Goal: Information Seeking & Learning: Learn about a topic

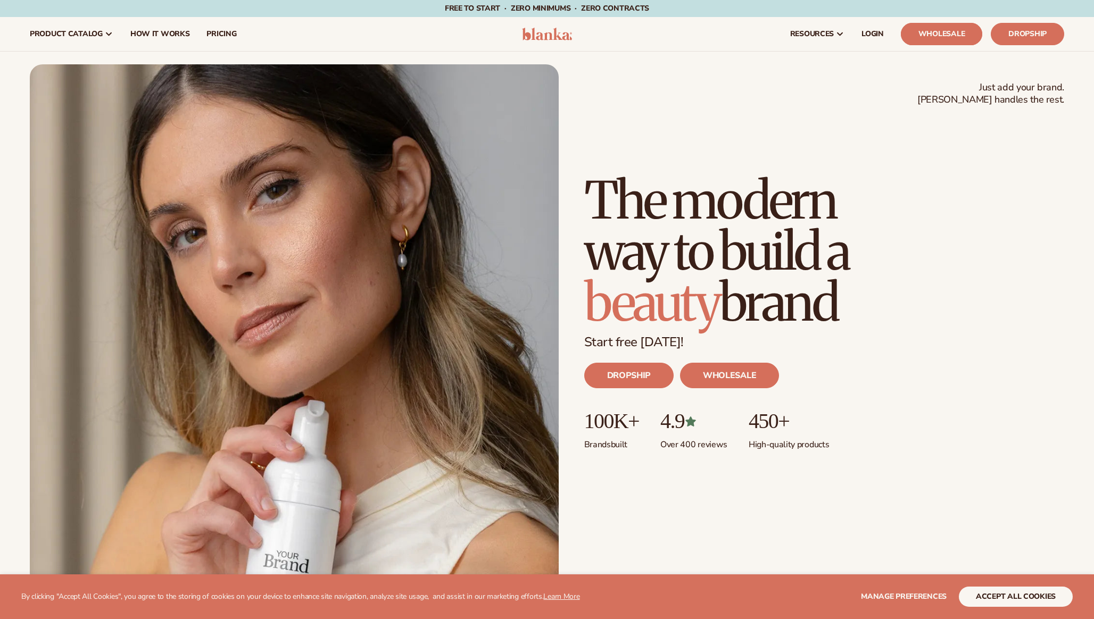
click at [932, 34] on link "Wholesale" at bounding box center [941, 34] width 81 height 22
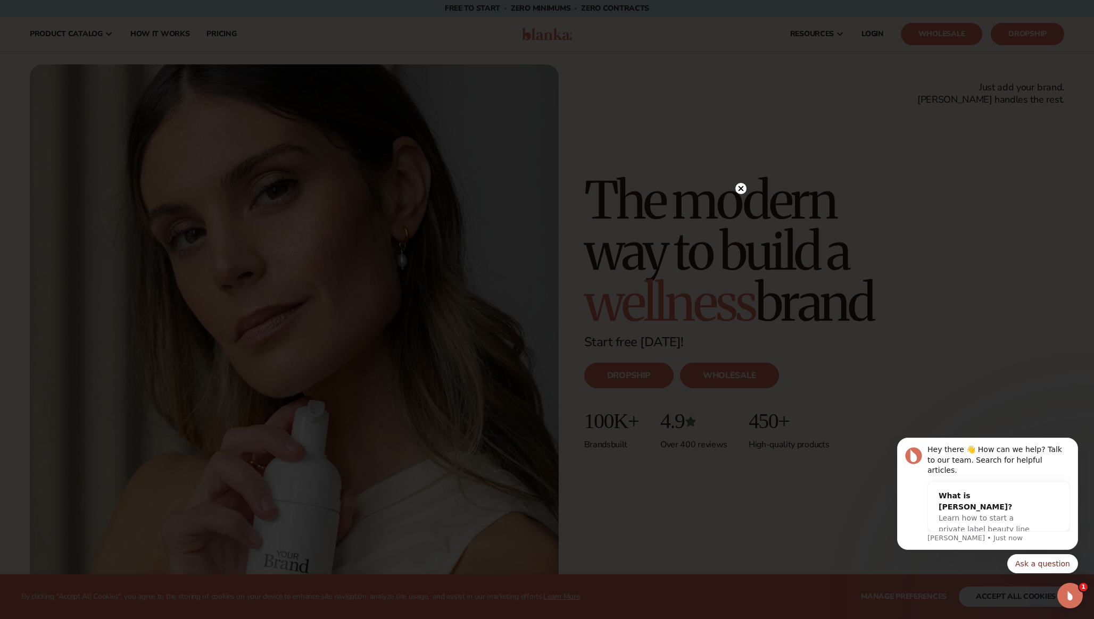
click at [740, 187] on icon at bounding box center [741, 188] width 5 height 5
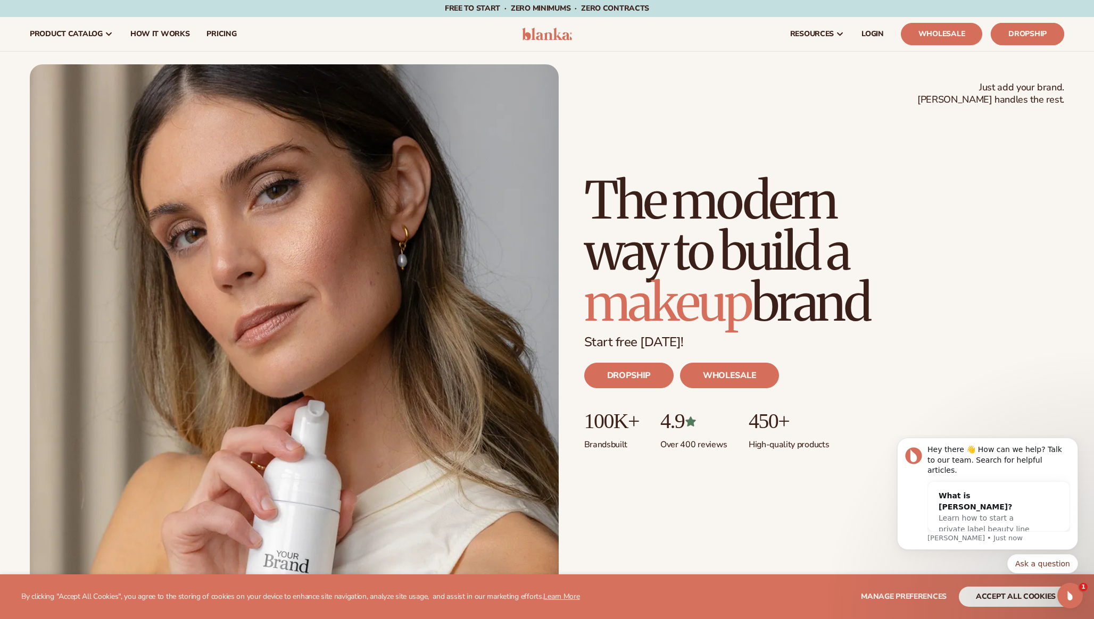
click at [1022, 35] on link "Dropship" at bounding box center [1027, 34] width 73 height 22
click at [640, 376] on link "DROPSHIP" at bounding box center [628, 376] width 89 height 26
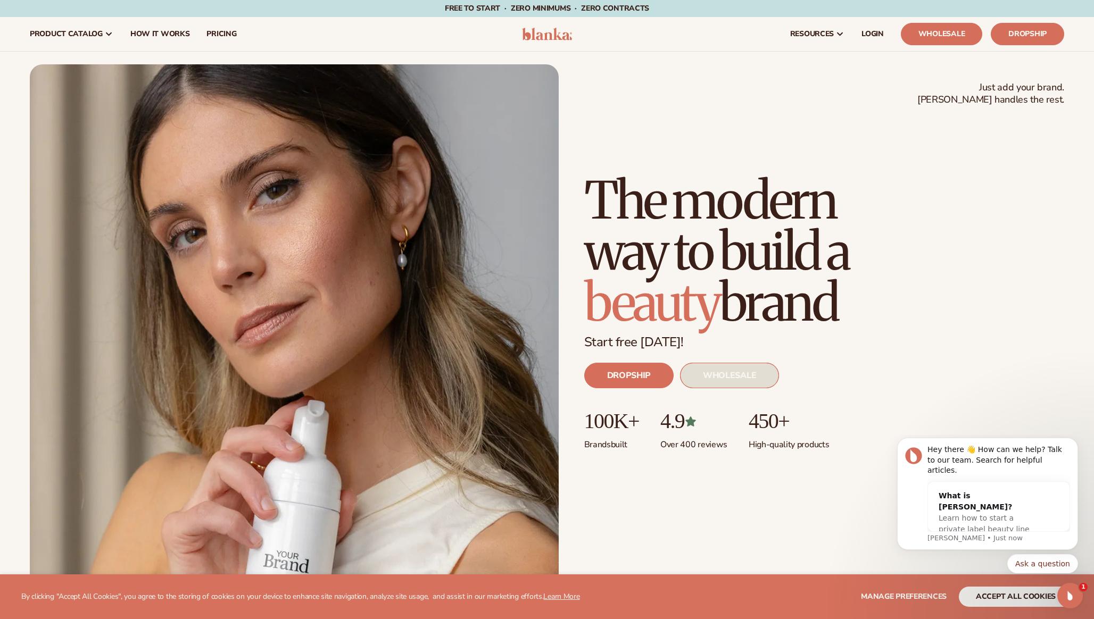
click at [726, 374] on link "WHOLESALE" at bounding box center [729, 376] width 99 height 26
click at [744, 374] on link "WHOLESALE" at bounding box center [729, 376] width 99 height 26
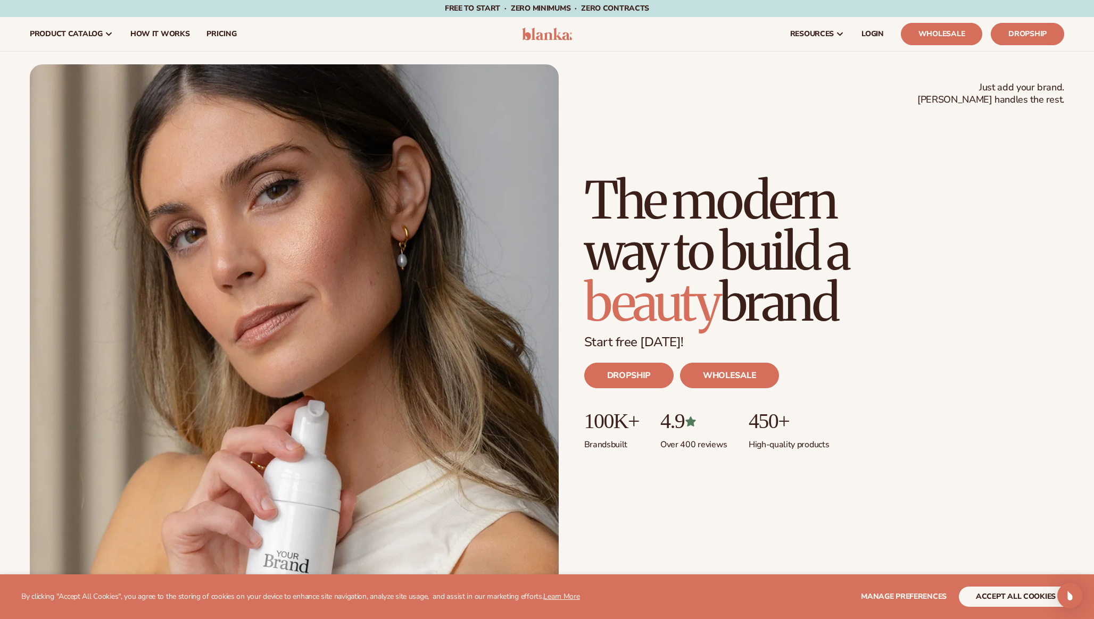
click at [771, 311] on h1 "The modern way to build a beauty brand" at bounding box center [754, 251] width 341 height 153
click at [832, 256] on h1 "The modern way to build a beauty brand" at bounding box center [754, 251] width 341 height 153
click at [754, 377] on link "WHOLESALE" at bounding box center [729, 376] width 99 height 26
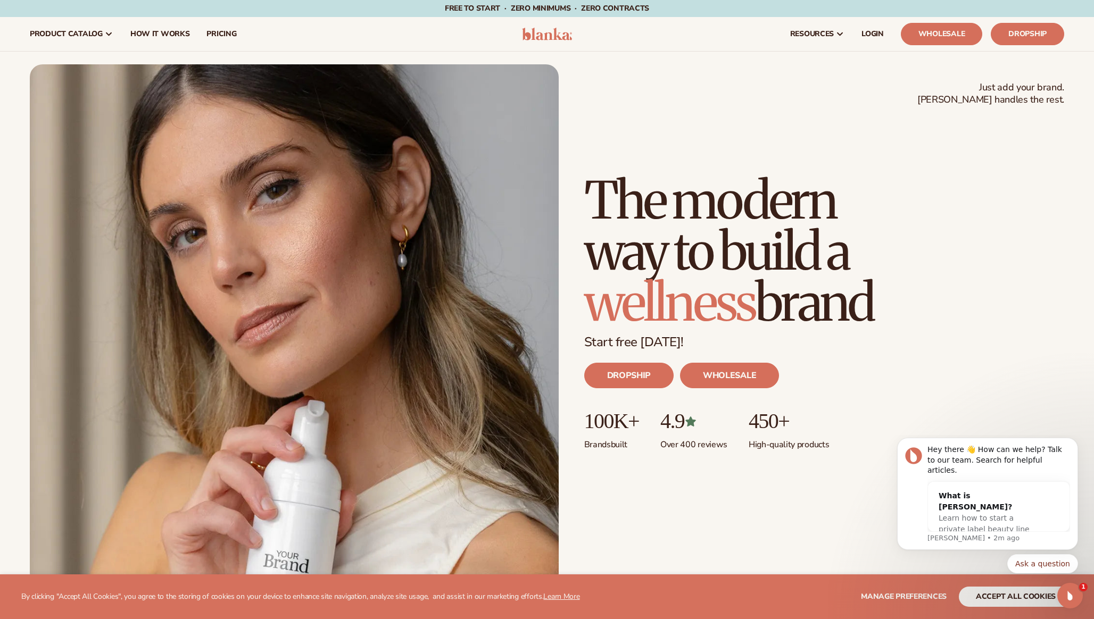
click at [631, 329] on span "wellness" at bounding box center [669, 303] width 171 height 64
click at [622, 373] on link "DROPSHIP" at bounding box center [628, 376] width 89 height 26
click at [741, 314] on span "makeup" at bounding box center [667, 303] width 167 height 64
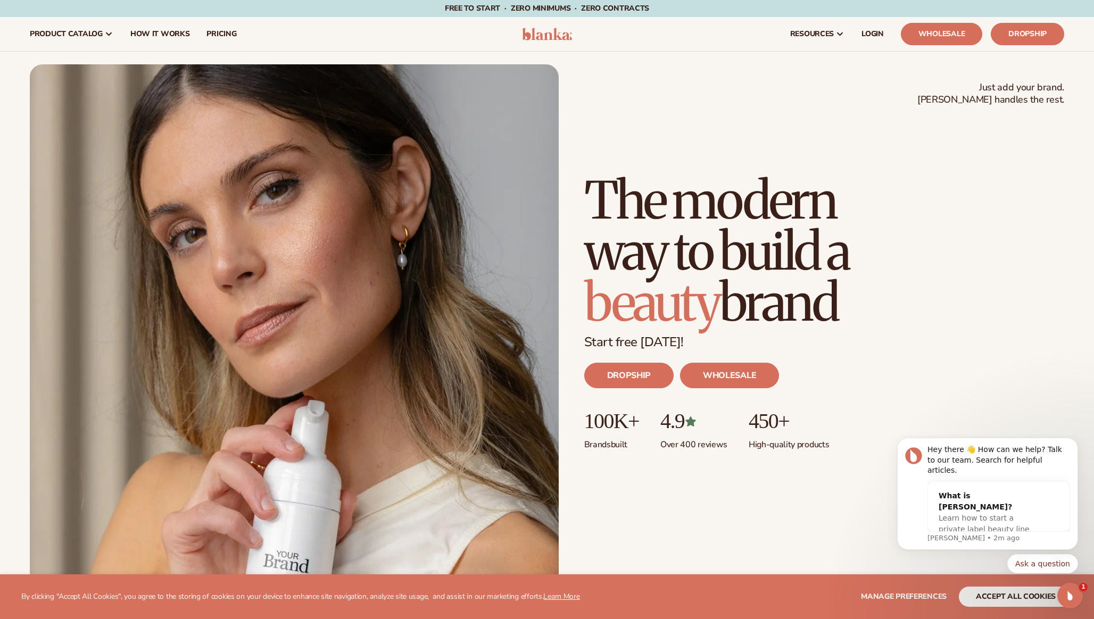
click at [840, 294] on h1 "The modern way to build a beauty brand" at bounding box center [754, 251] width 341 height 153
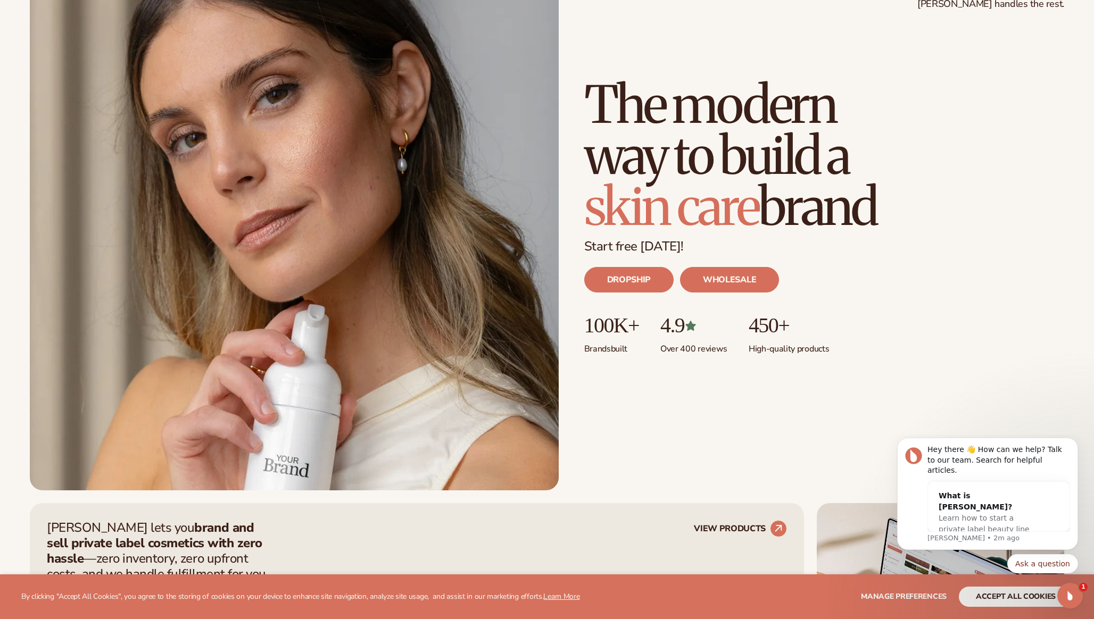
scroll to position [104, 0]
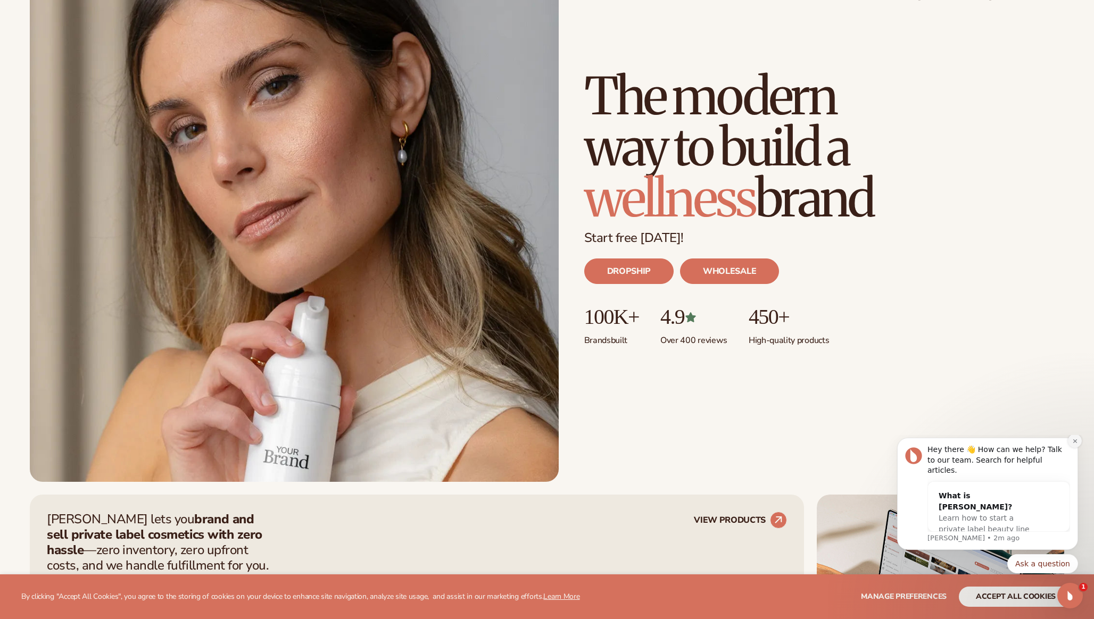
click at [1076, 444] on icon "Dismiss notification" at bounding box center [1075, 441] width 6 height 6
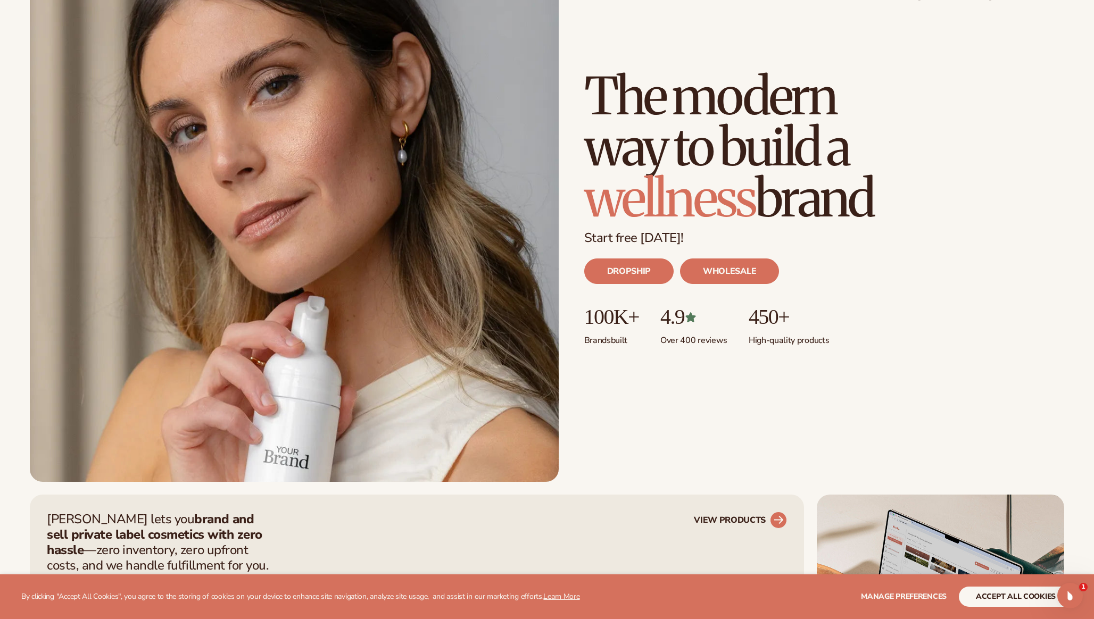
click at [773, 520] on circle at bounding box center [778, 520] width 23 height 23
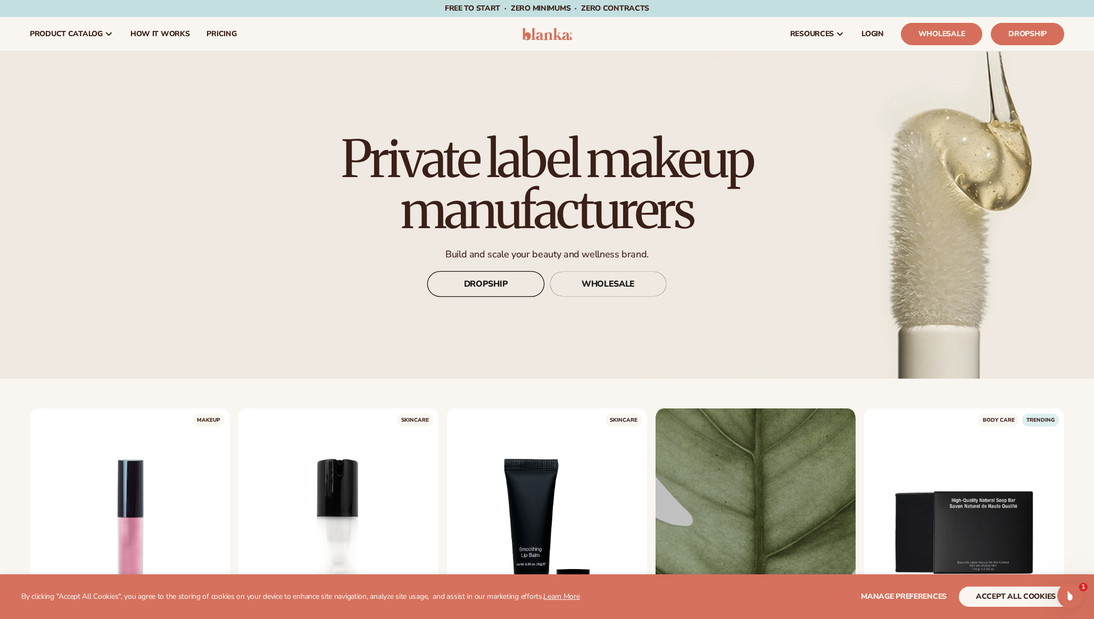
click at [484, 275] on link "DROPSHIP" at bounding box center [485, 284] width 117 height 26
click at [600, 294] on link "WHOLESALE" at bounding box center [608, 284] width 117 height 26
click at [748, 235] on h1 "Private label makeup manufacturers" at bounding box center [547, 185] width 474 height 102
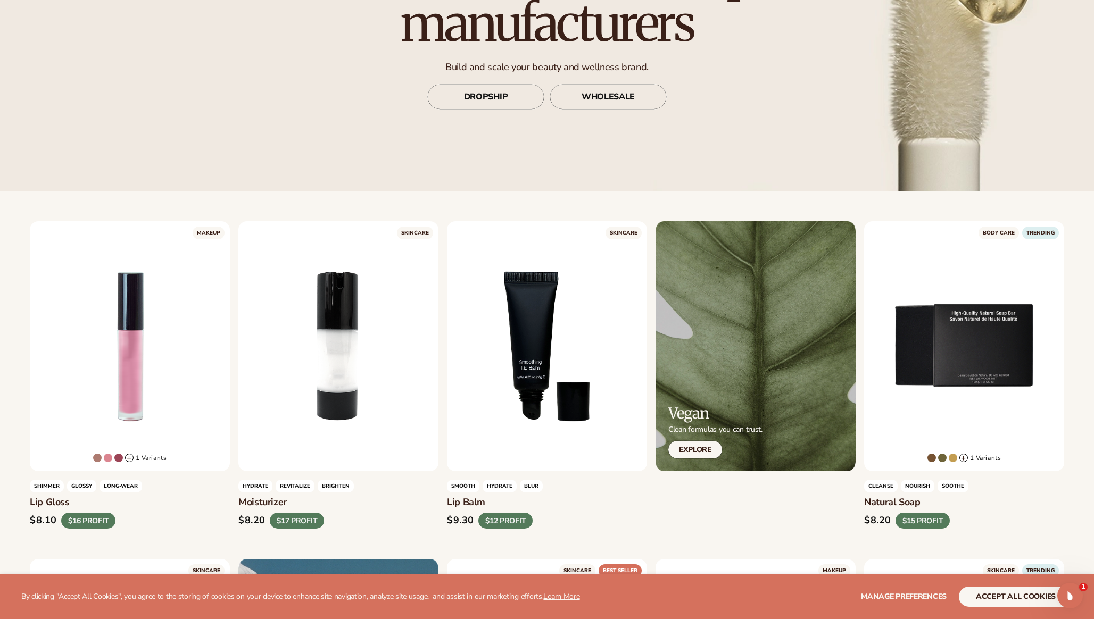
scroll to position [350, 0]
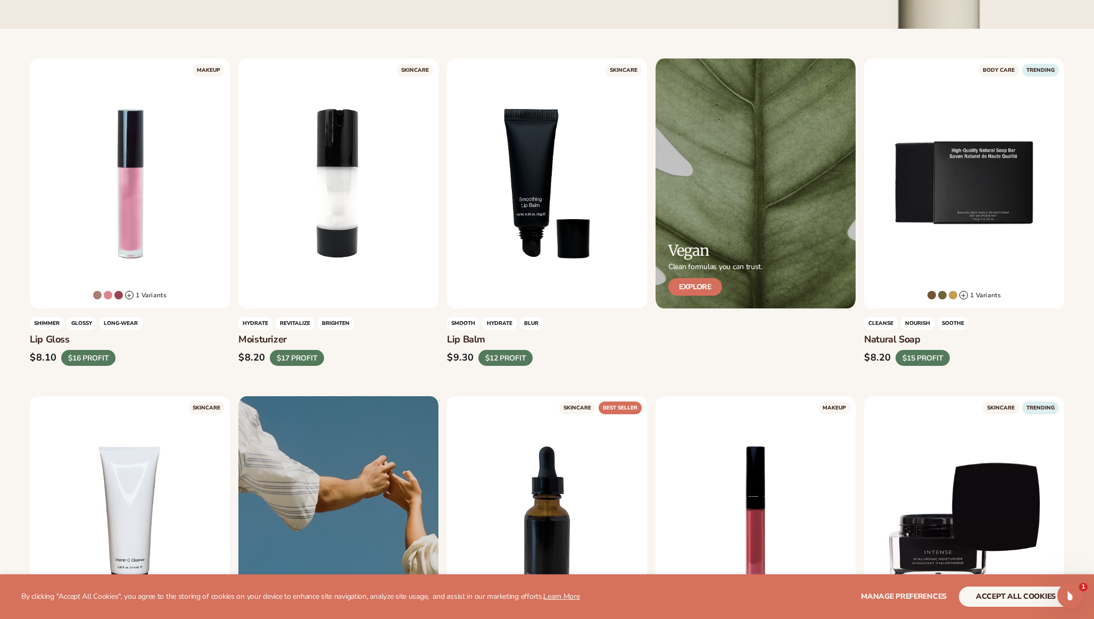
click at [677, 292] on link "Explore" at bounding box center [695, 287] width 54 height 18
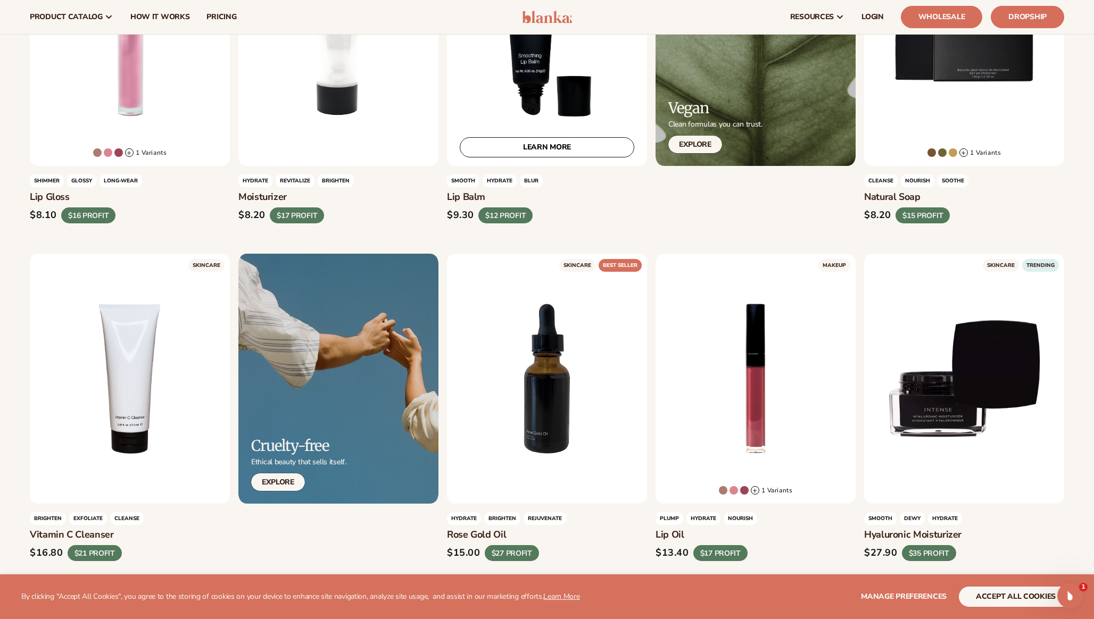
scroll to position [491, 0]
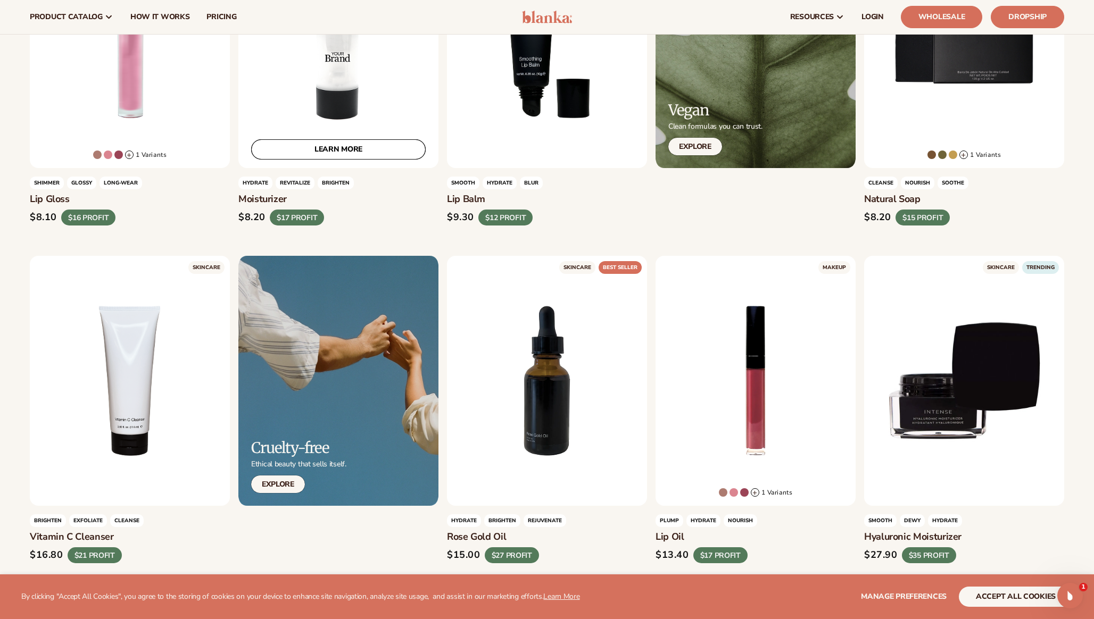
click at [355, 150] on link "LEARN MORE" at bounding box center [338, 149] width 175 height 20
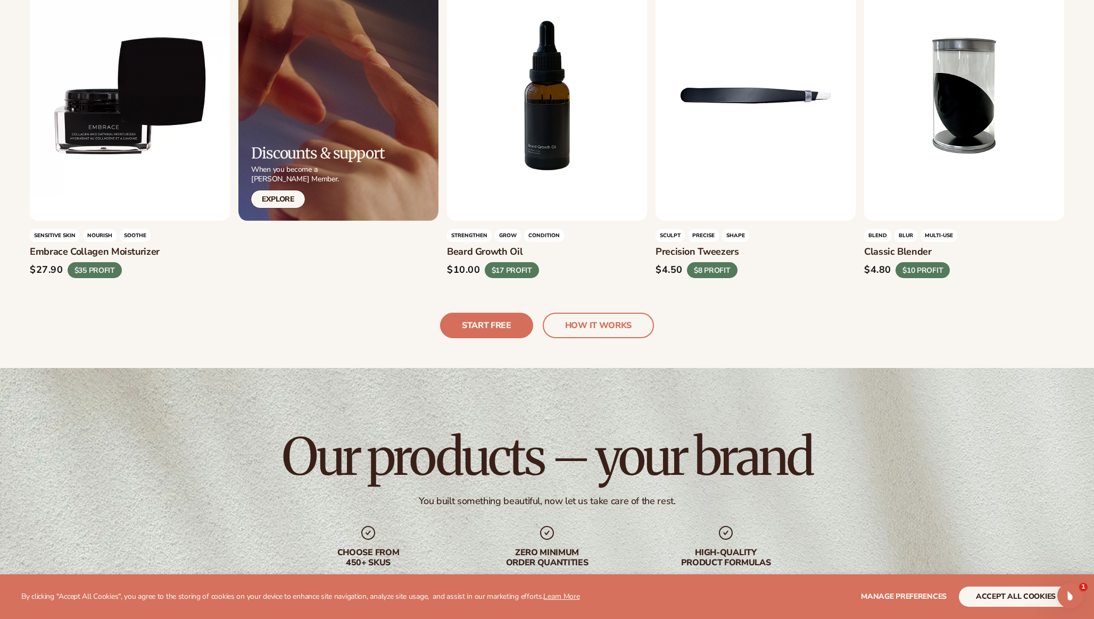
scroll to position [3427, 0]
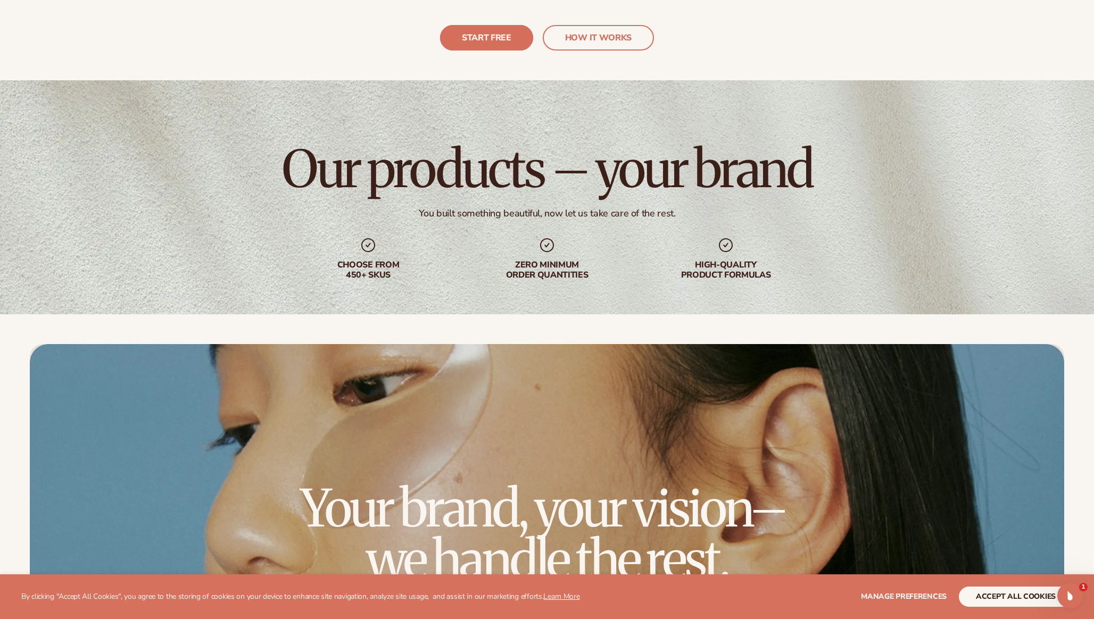
click at [476, 32] on link "START FREE" at bounding box center [486, 38] width 93 height 26
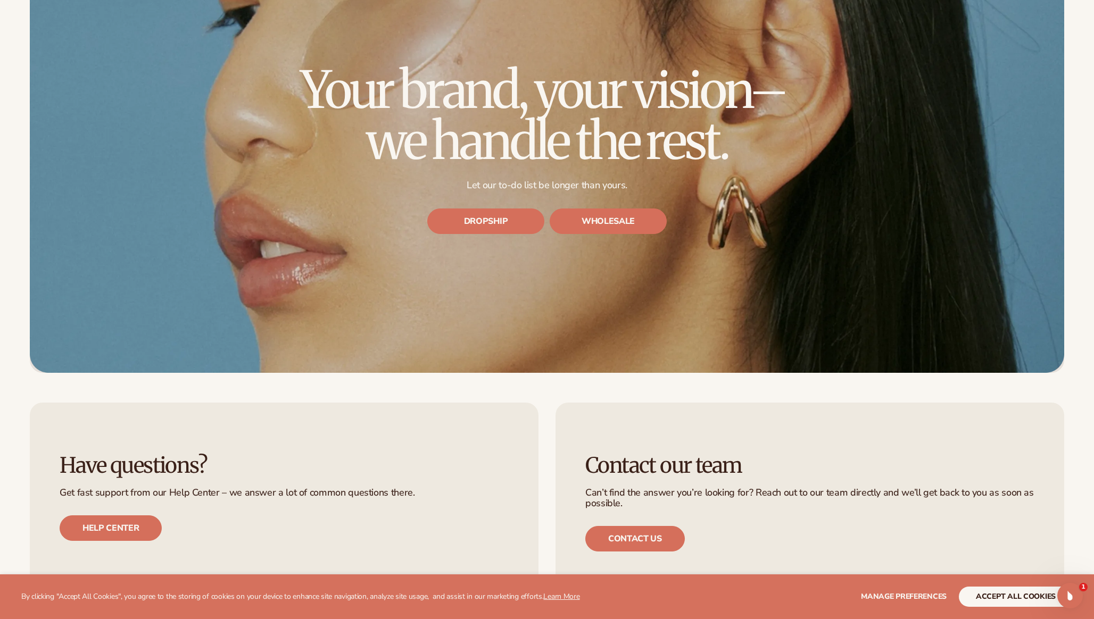
scroll to position [3895, 0]
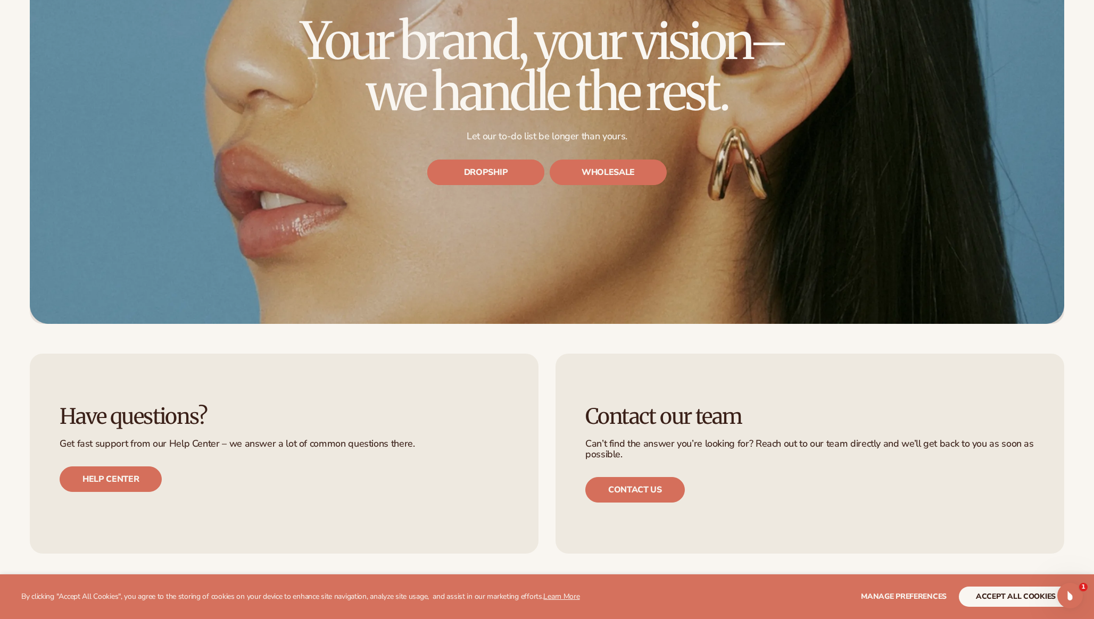
click at [508, 170] on link "DROPSHIP" at bounding box center [485, 173] width 117 height 26
click at [603, 173] on link "WHOLESALE" at bounding box center [608, 173] width 117 height 26
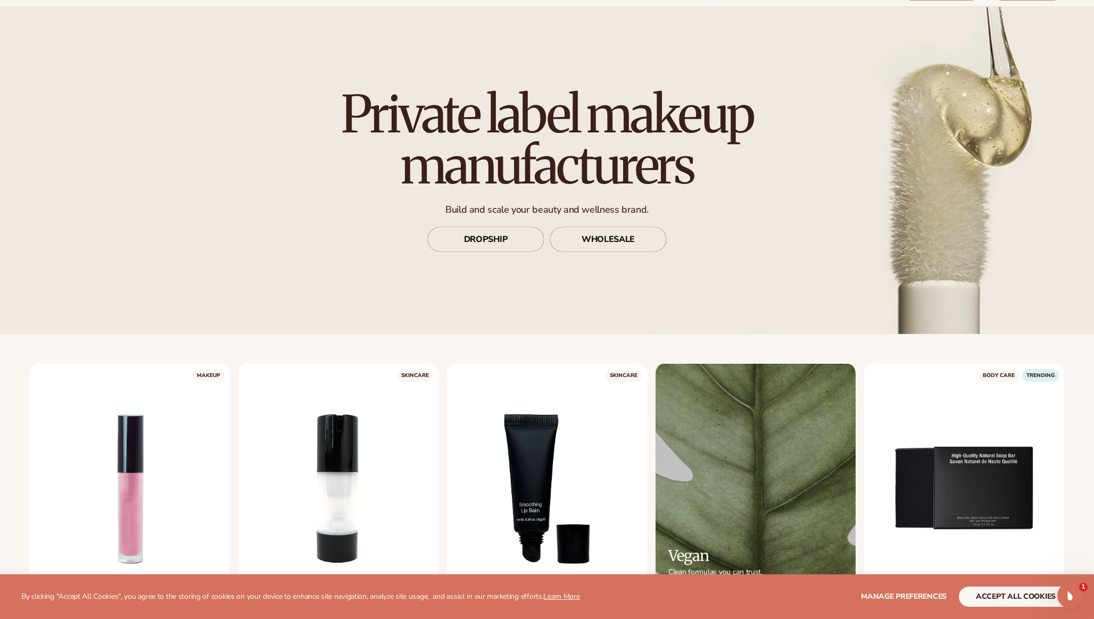
scroll to position [0, 0]
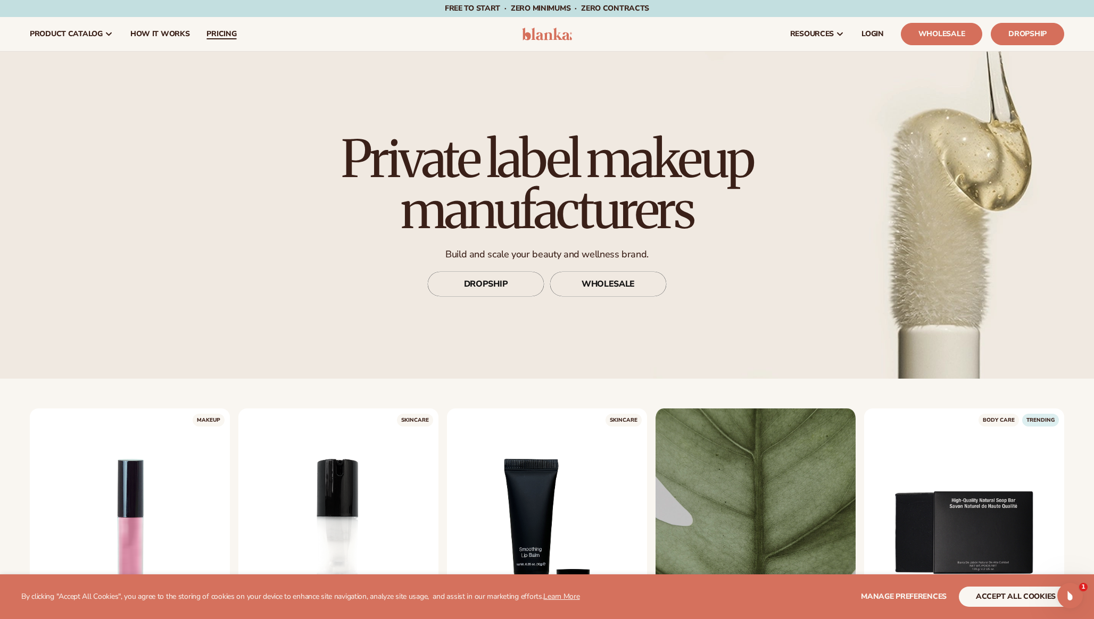
click at [221, 37] on span "pricing" at bounding box center [221, 34] width 30 height 9
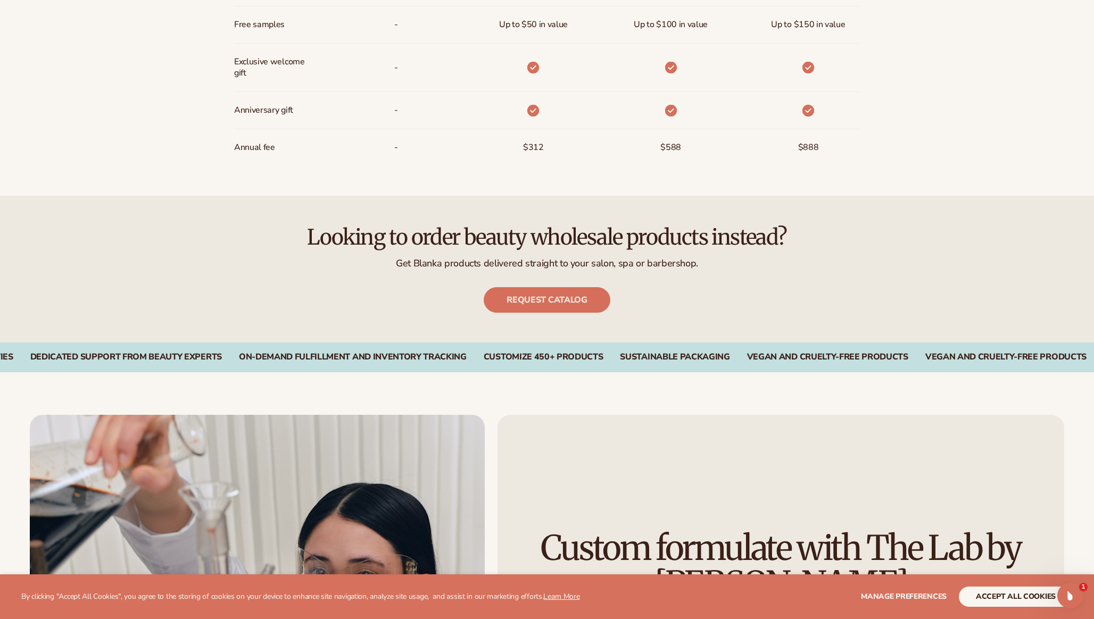
scroll to position [1050, 0]
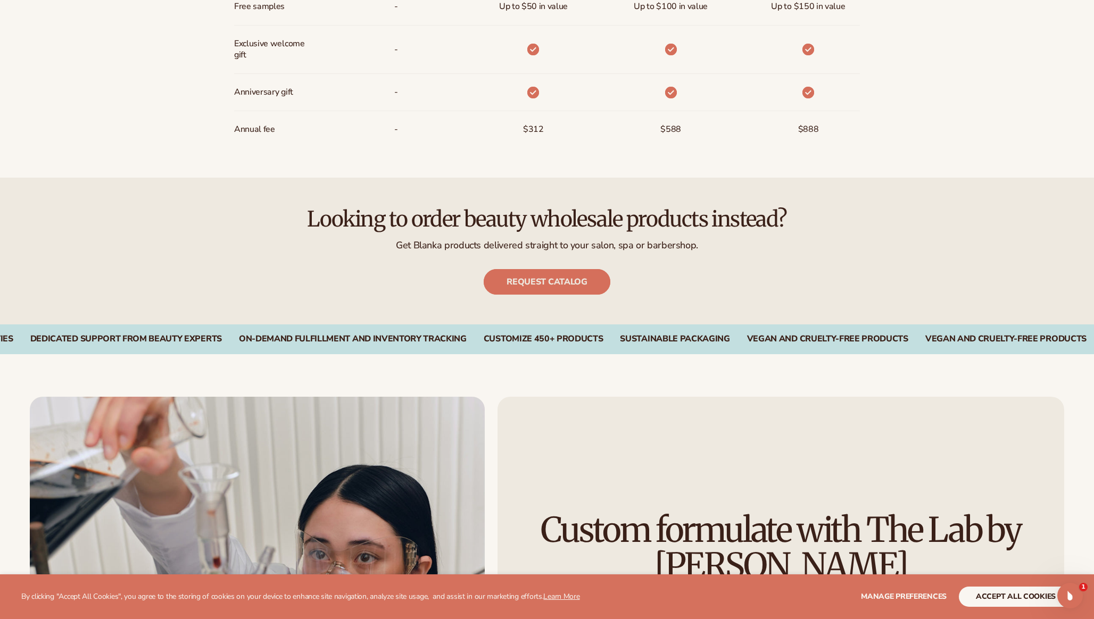
click at [545, 279] on link "Request catalog" at bounding box center [547, 282] width 126 height 26
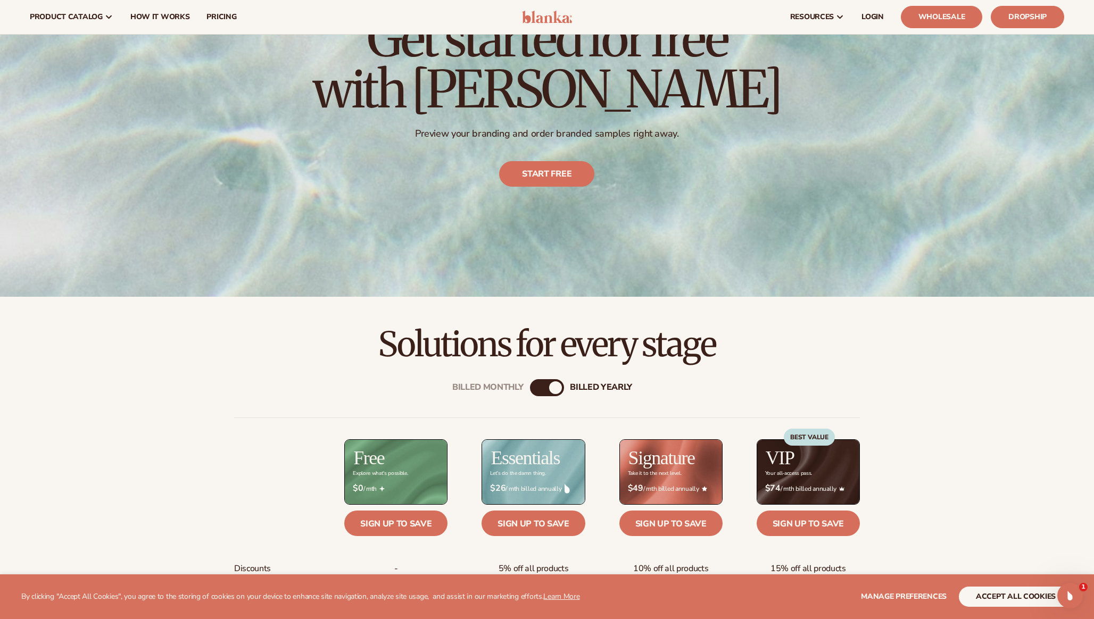
scroll to position [0, 0]
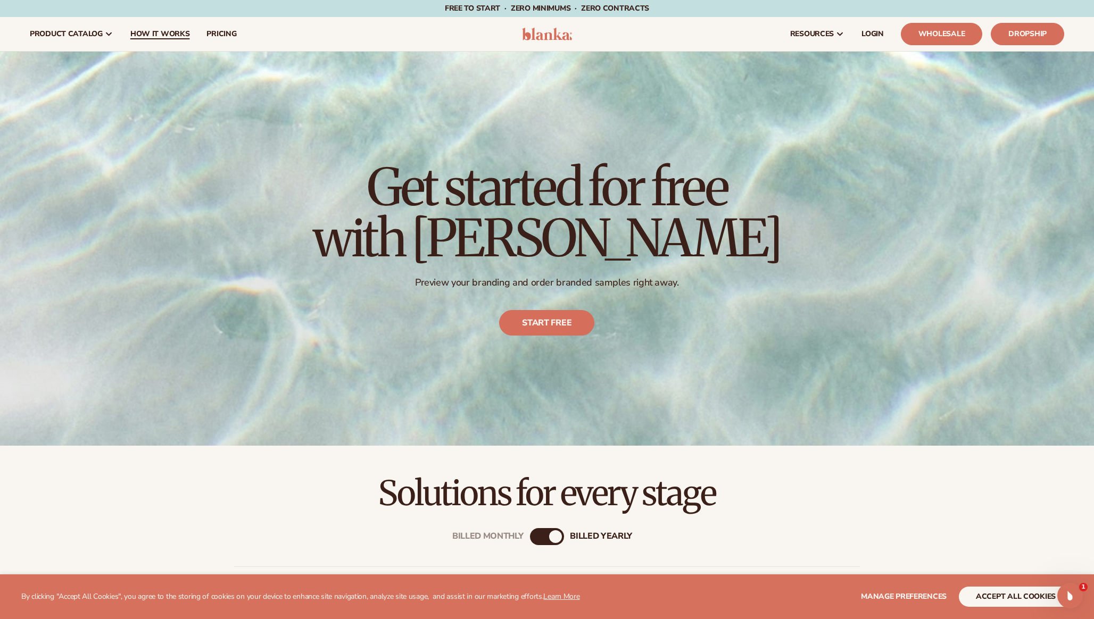
click at [144, 34] on span "How It Works" at bounding box center [160, 34] width 60 height 9
